Goal: Task Accomplishment & Management: Manage account settings

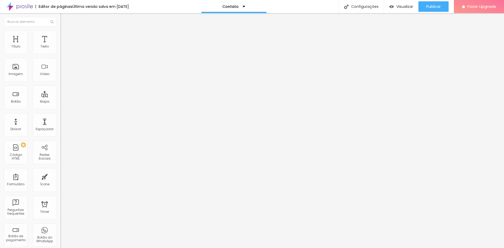
click at [60, 53] on img at bounding box center [61, 54] width 3 height 3
drag, startPoint x: 300, startPoint y: 128, endPoint x: 297, endPoint y: 130, distance: 4.4
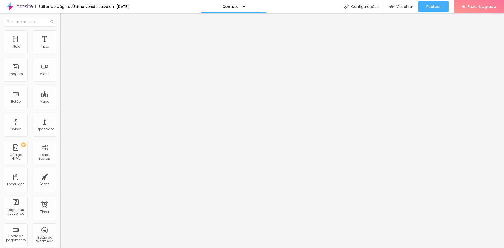
radio input "true"
click at [60, 53] on img at bounding box center [61, 54] width 3 height 3
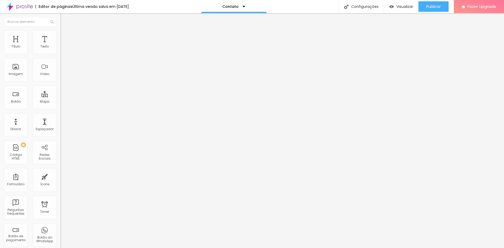
radio input "true"
